Goal: Task Accomplishment & Management: Complete application form

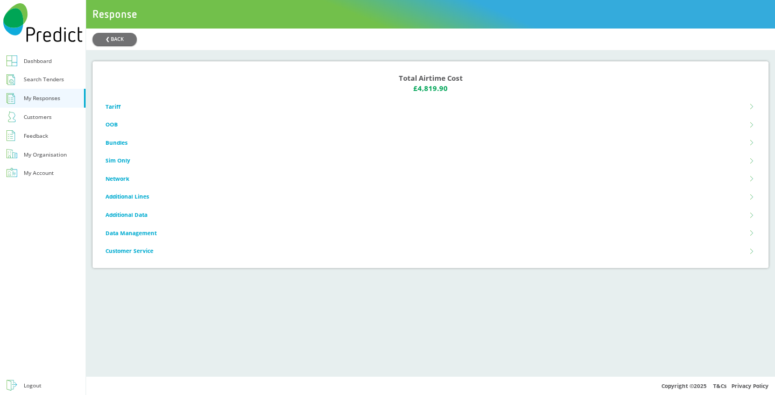
click at [60, 57] on link "Dashboard" at bounding box center [43, 61] width 86 height 19
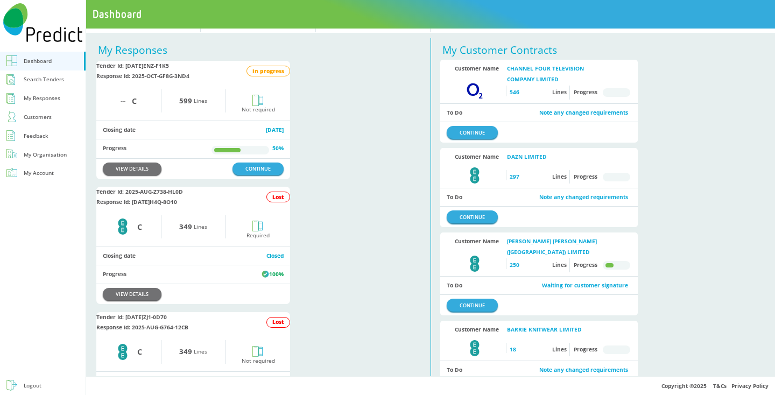
scroll to position [66, 0]
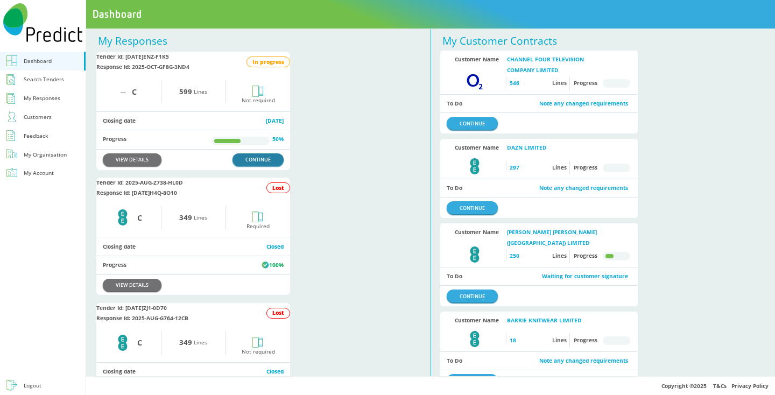
click at [264, 166] on link "CONTINUE" at bounding box center [258, 159] width 51 height 12
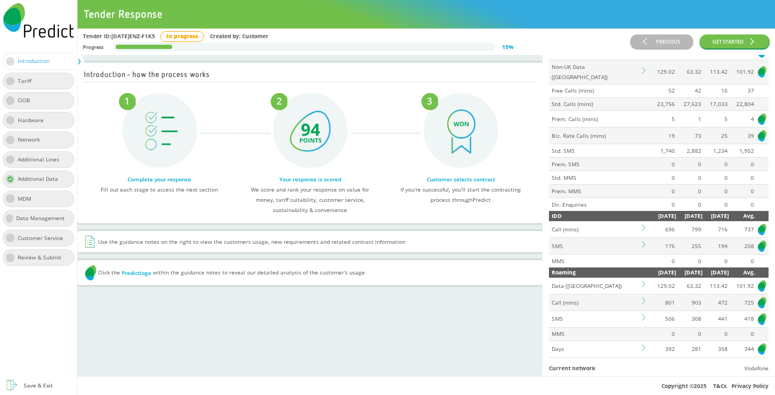
scroll to position [85, 0]
click at [644, 224] on icon at bounding box center [645, 227] width 6 height 6
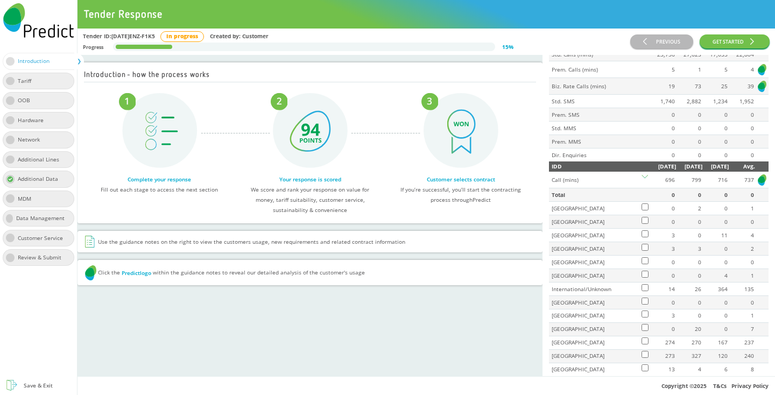
scroll to position [134, 0]
click at [761, 173] on img at bounding box center [762, 179] width 11 height 13
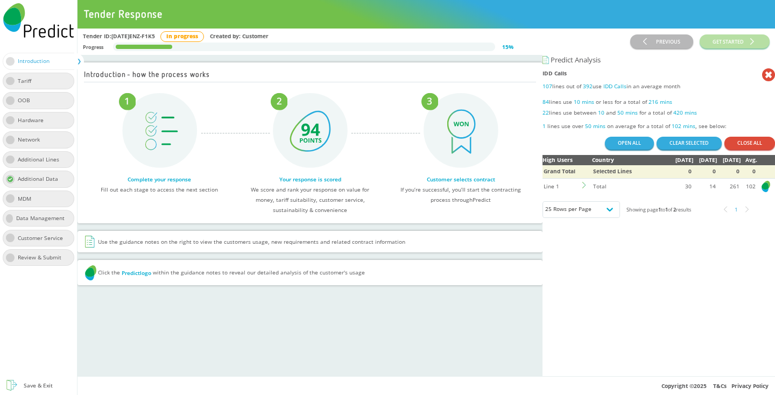
click at [587, 188] on icon at bounding box center [585, 185] width 6 height 6
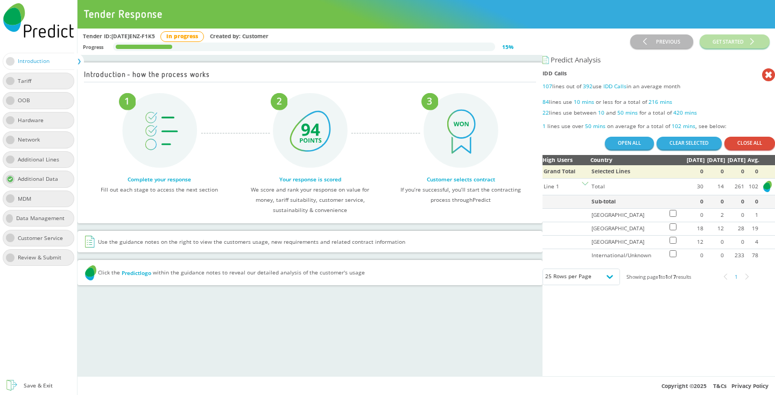
click at [587, 188] on icon at bounding box center [585, 185] width 6 height 6
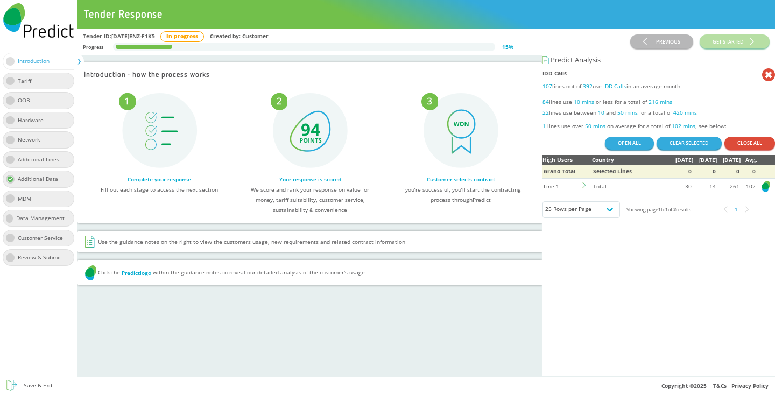
drag, startPoint x: 549, startPoint y: 79, endPoint x: 683, endPoint y: 72, distance: 134.2
click at [683, 72] on h1 "IDD Calls" at bounding box center [653, 74] width 220 height 13
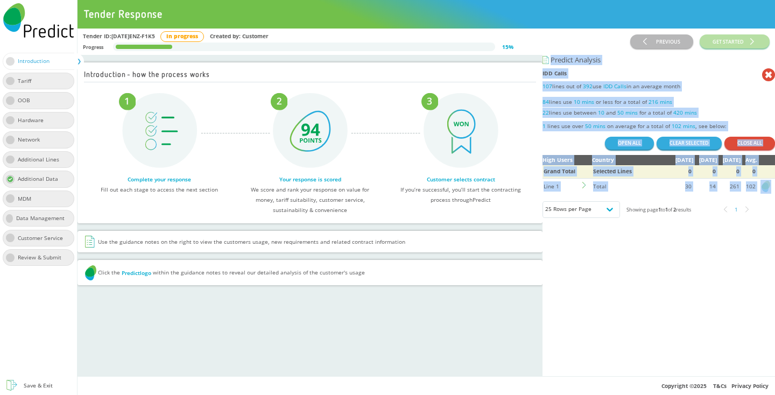
drag, startPoint x: 544, startPoint y: 62, endPoint x: 758, endPoint y: 197, distance: 253.7
click at [758, 197] on div "Predict Analysis IDD Calls 107 lines out of 392 use IDD Calls in an average mon…" at bounding box center [659, 216] width 233 height 322
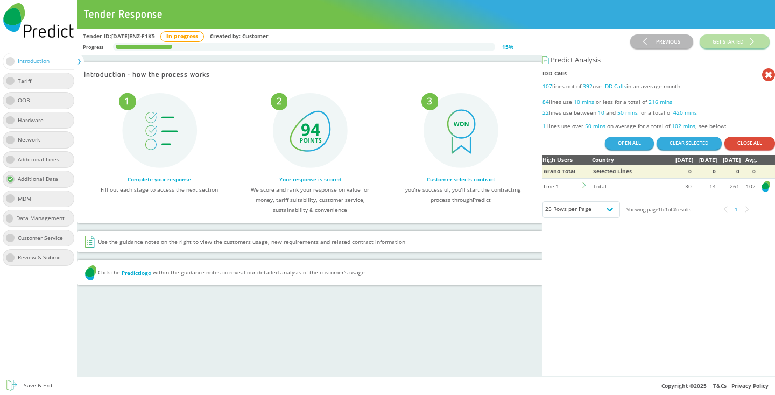
click at [679, 271] on div "Predict Analysis IDD Calls 107 lines out of 392 use IDD Calls in an average mon…" at bounding box center [659, 216] width 233 height 322
click at [590, 49] on div "Tender ID: [DATE]ENZ-F1K5 In progress Created by: Customer Progress 15 %" at bounding box center [356, 41] width 547 height 21
